Goal: Book appointment/travel/reservation

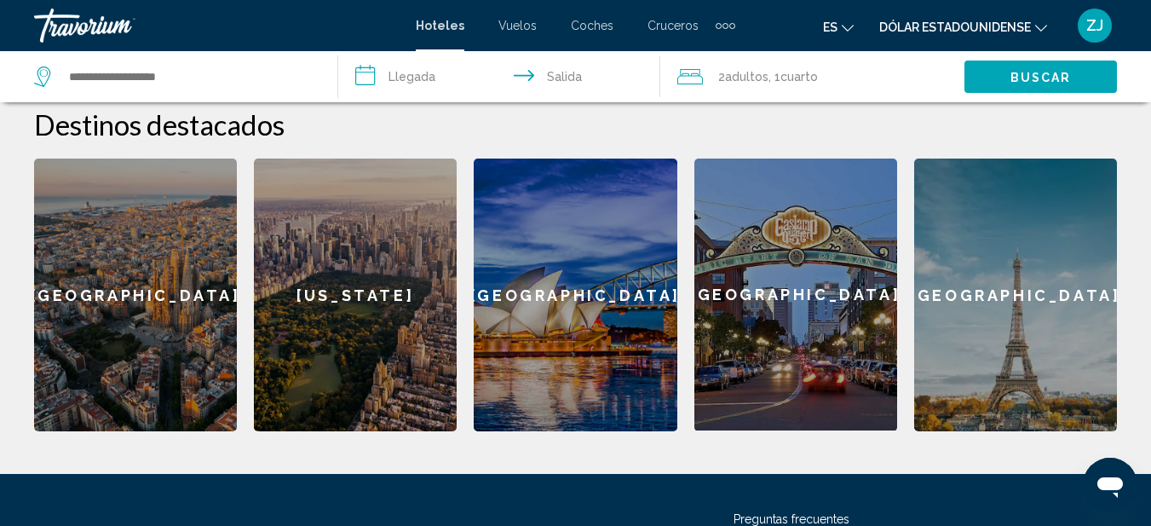
scroll to position [735, 0]
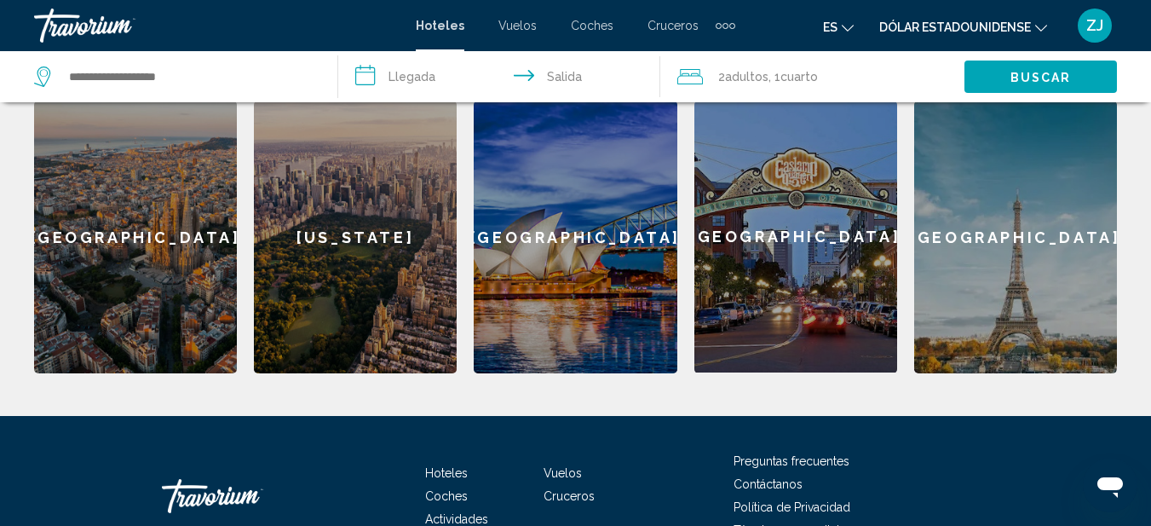
click at [978, 213] on div "Paris" at bounding box center [1015, 237] width 203 height 273
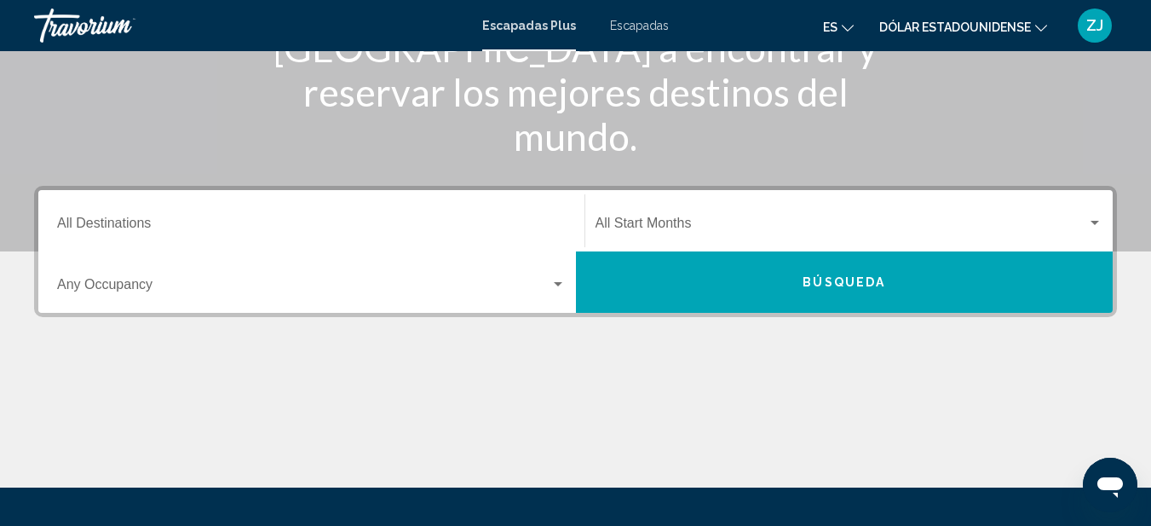
scroll to position [341, 0]
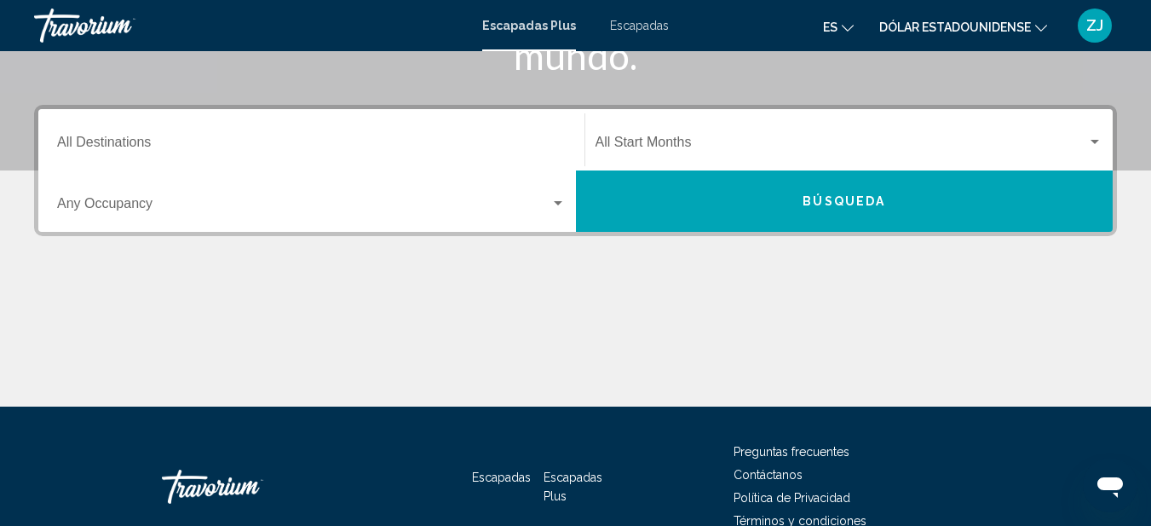
click at [150, 141] on input "Destination All Destinations" at bounding box center [311, 145] width 509 height 15
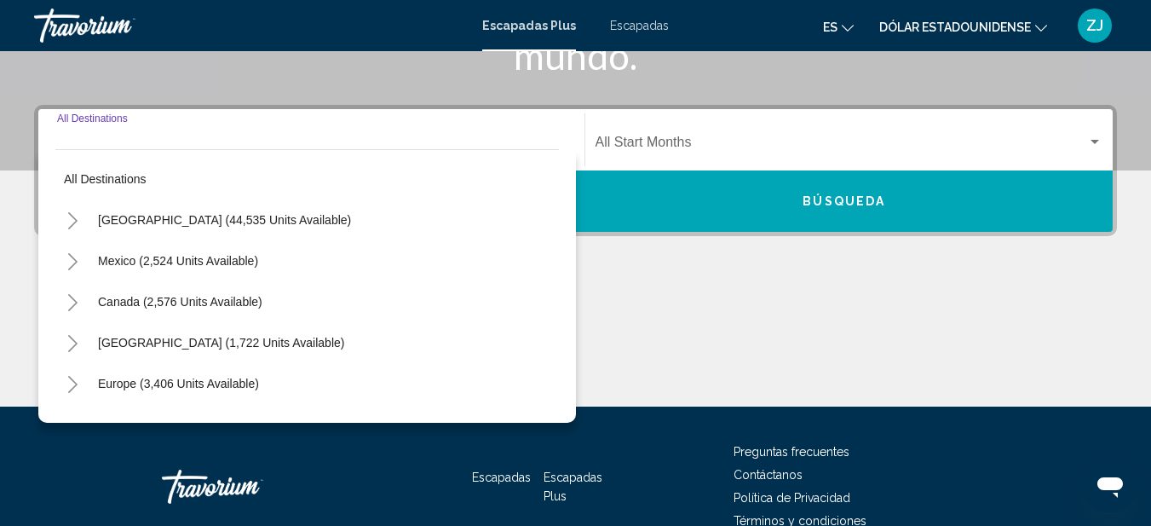
scroll to position [390, 0]
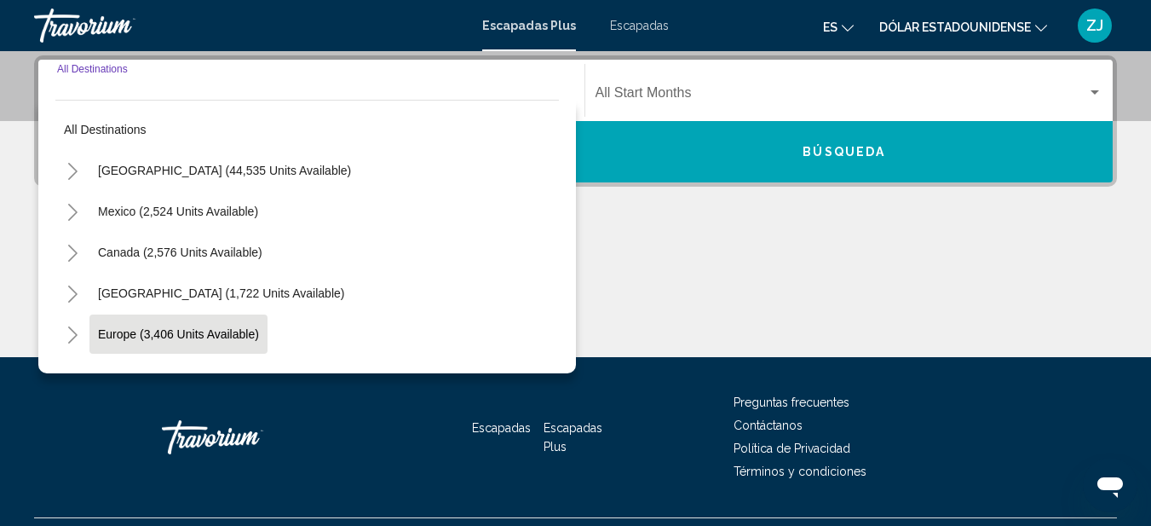
click at [123, 333] on span "Europe (3,406 units available)" at bounding box center [178, 334] width 161 height 14
type input "**********"
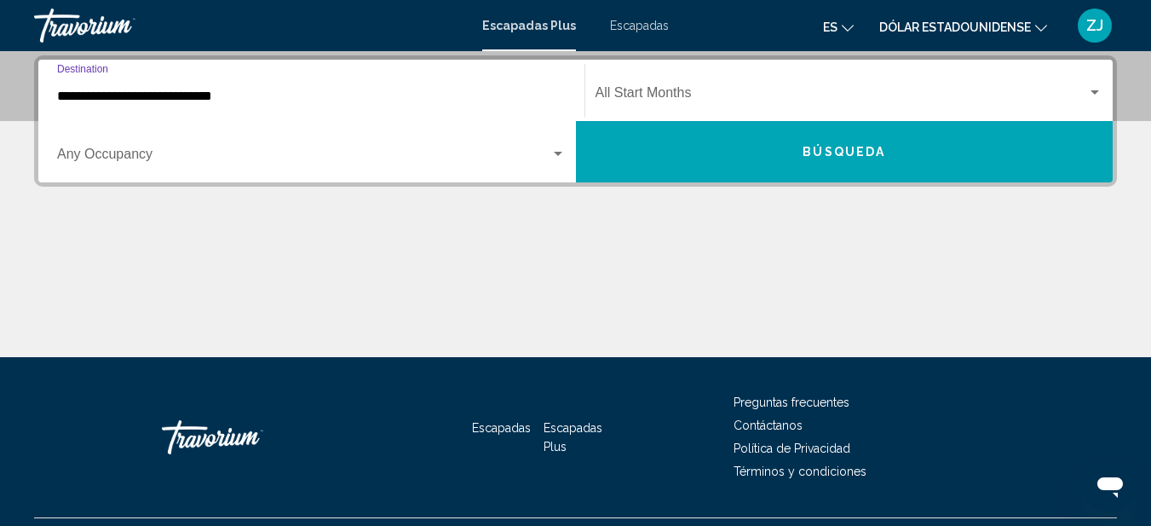
click at [172, 151] on span "Widget de búsqueda" at bounding box center [303, 157] width 493 height 15
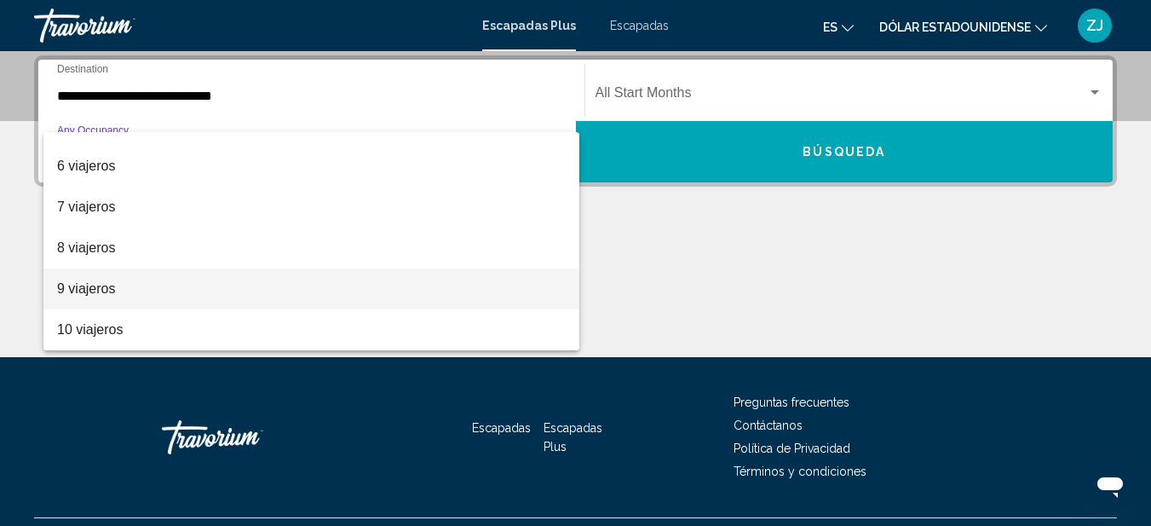
scroll to position [430, 0]
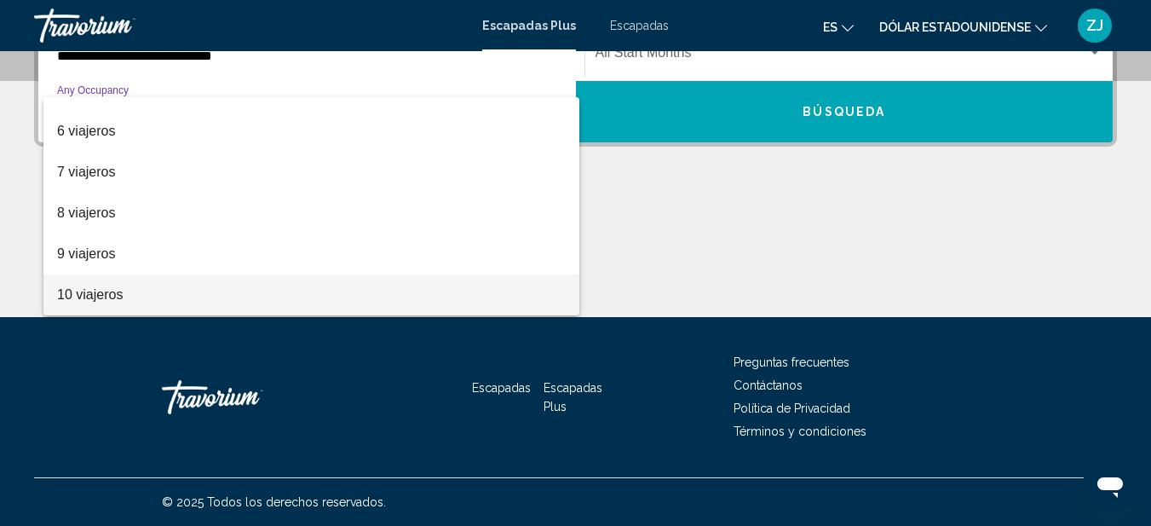
click at [114, 291] on font "10 viajeros" at bounding box center [90, 294] width 66 height 14
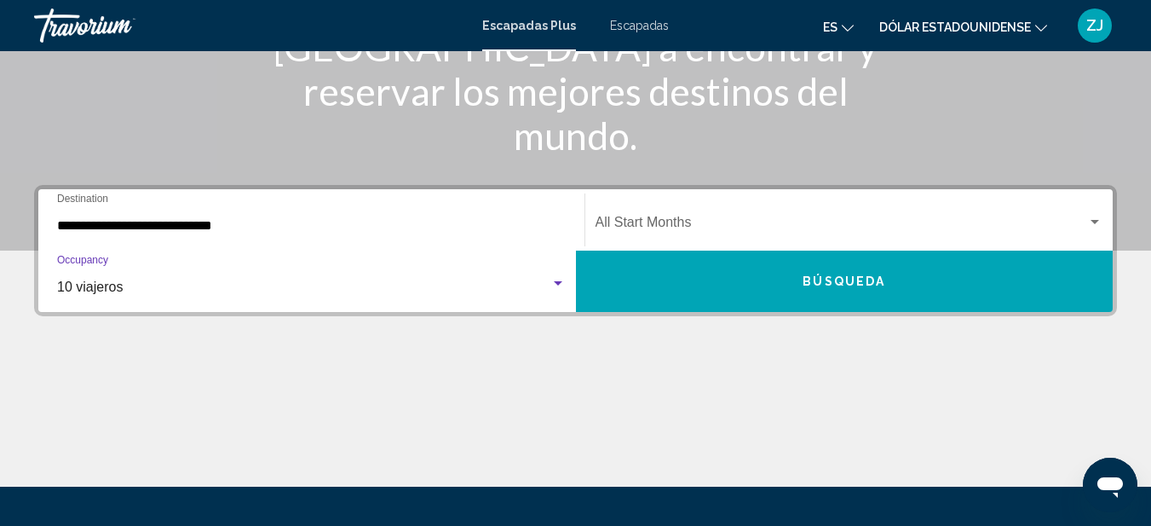
scroll to position [260, 0]
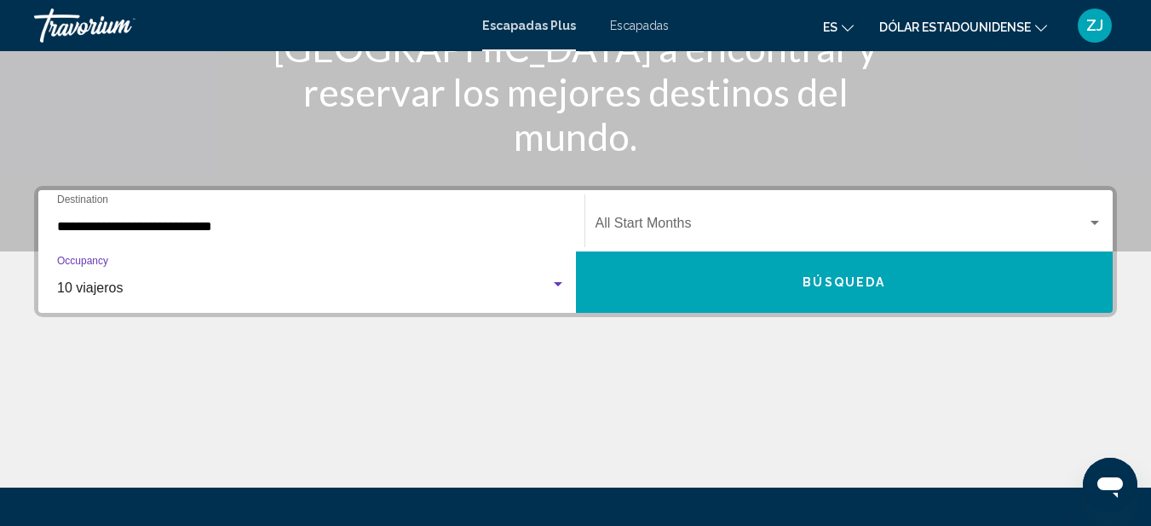
click at [622, 225] on span "Widget de búsqueda" at bounding box center [842, 226] width 492 height 15
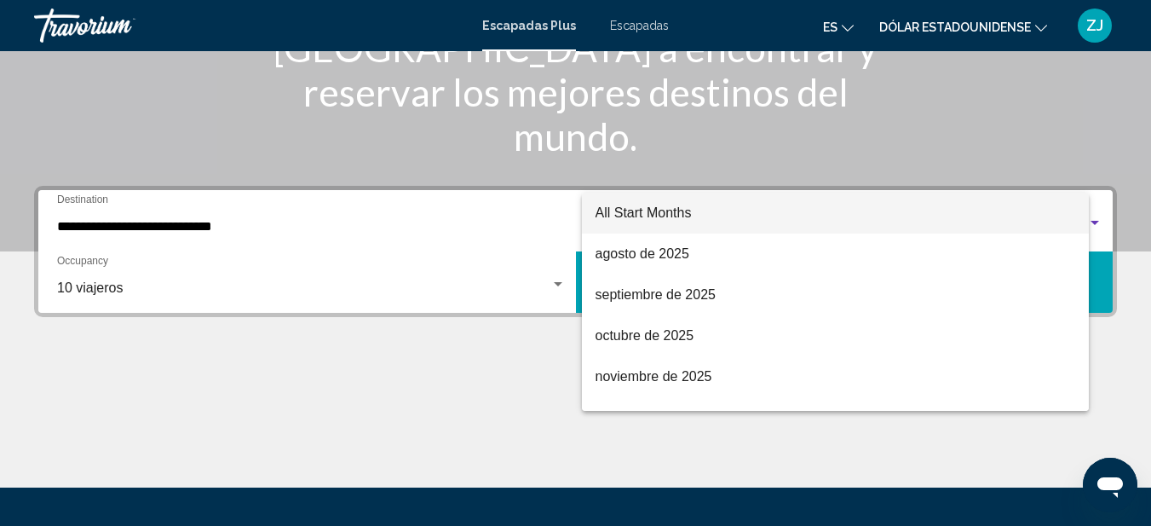
scroll to position [390, 0]
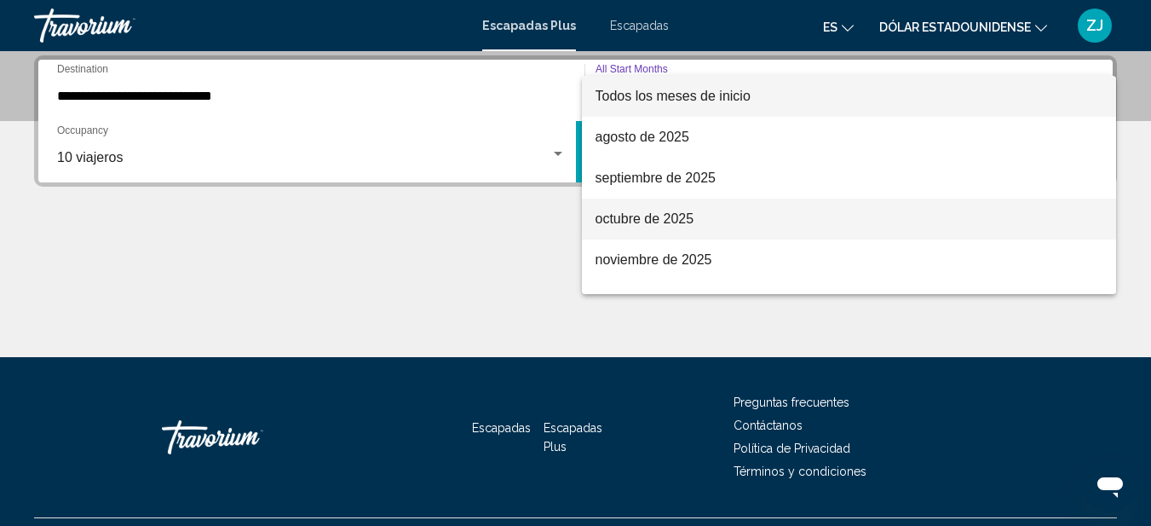
click at [636, 215] on font "octubre de 2025" at bounding box center [645, 218] width 99 height 14
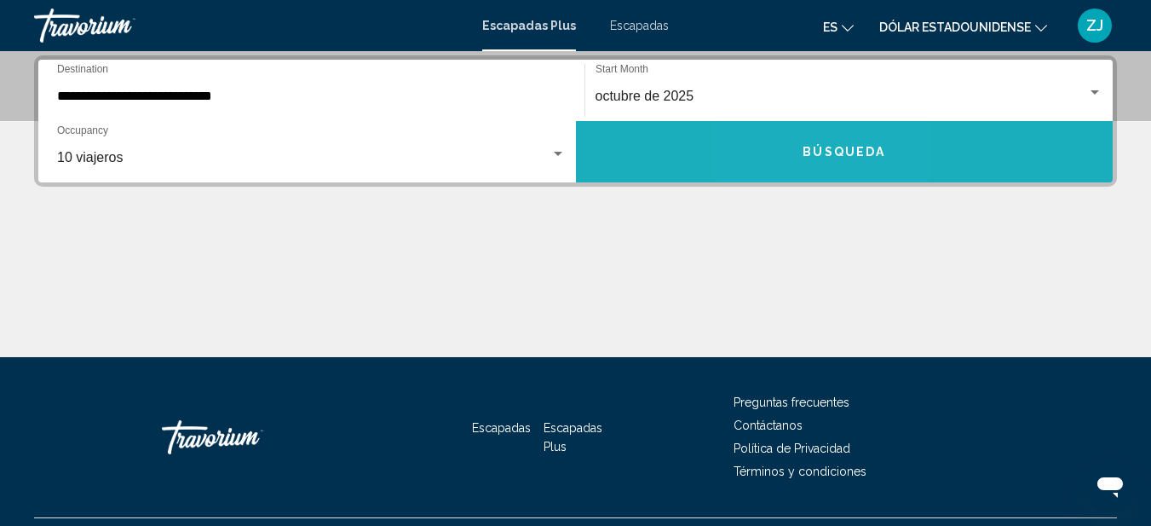
click at [805, 151] on span "Búsqueda" at bounding box center [844, 153] width 83 height 14
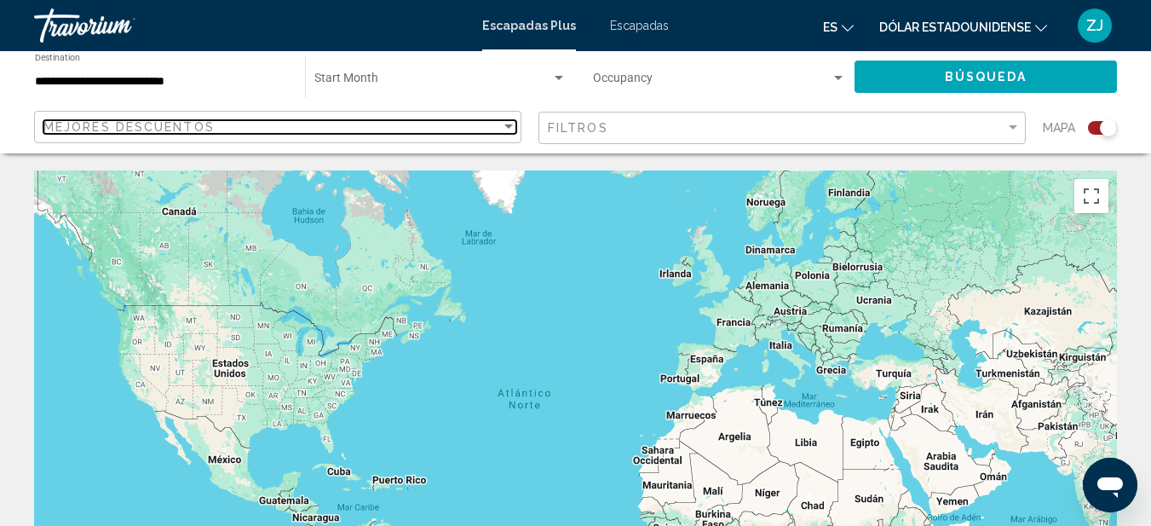
click at [501, 124] on div "Sort by" at bounding box center [508, 127] width 15 height 14
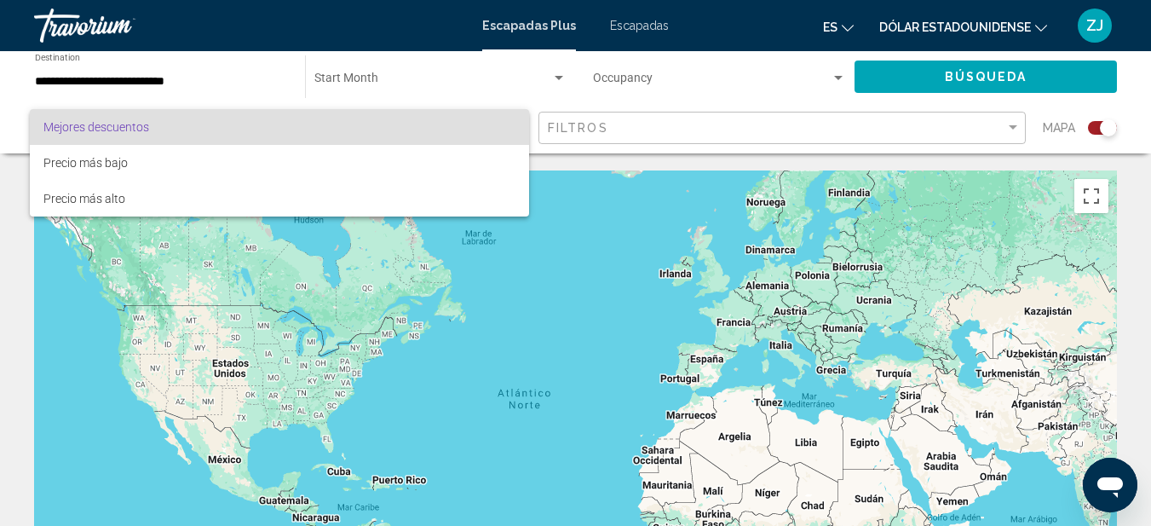
click at [223, 77] on div at bounding box center [575, 263] width 1151 height 526
